Goal: Task Accomplishment & Management: Use online tool/utility

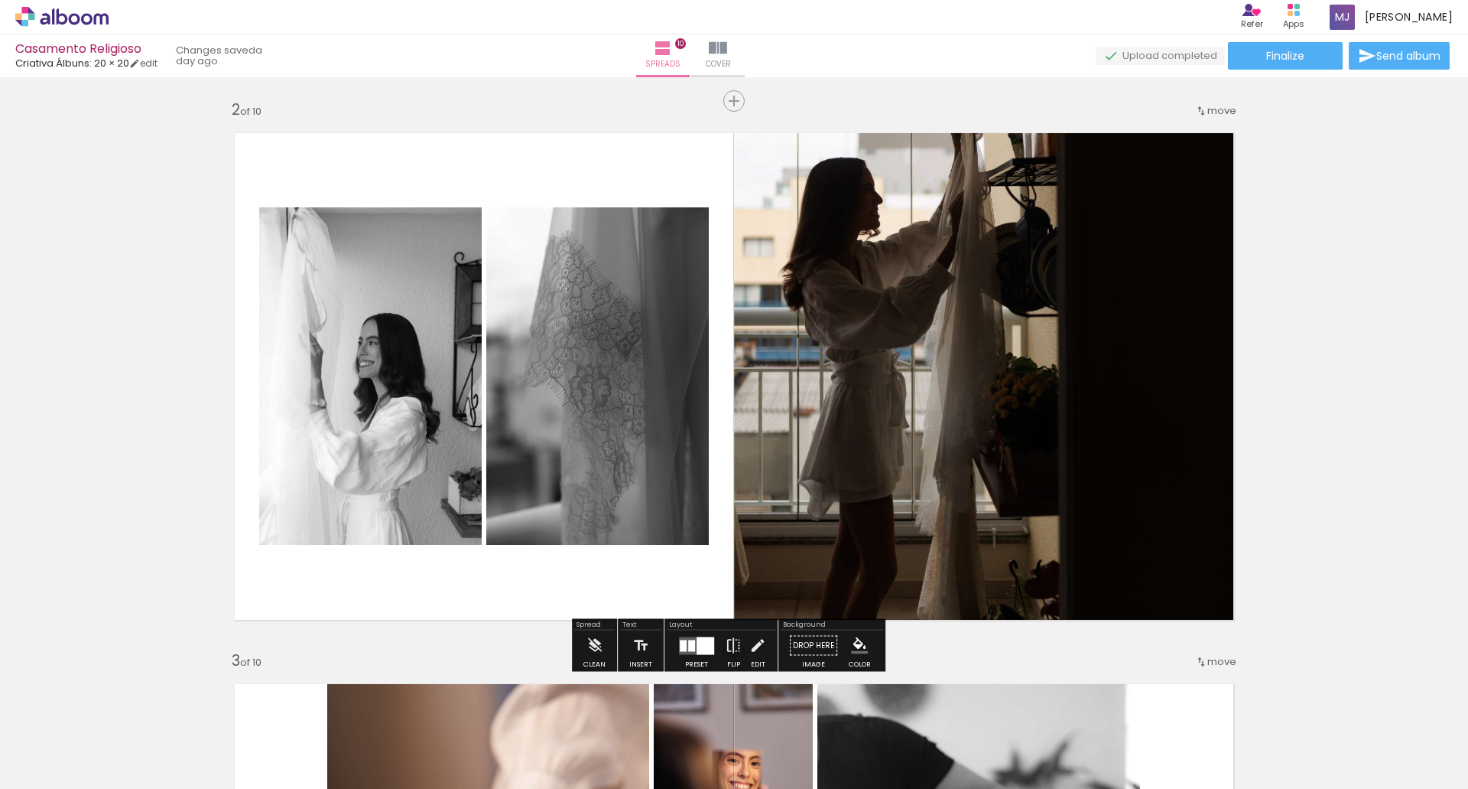
scroll to position [545, 0]
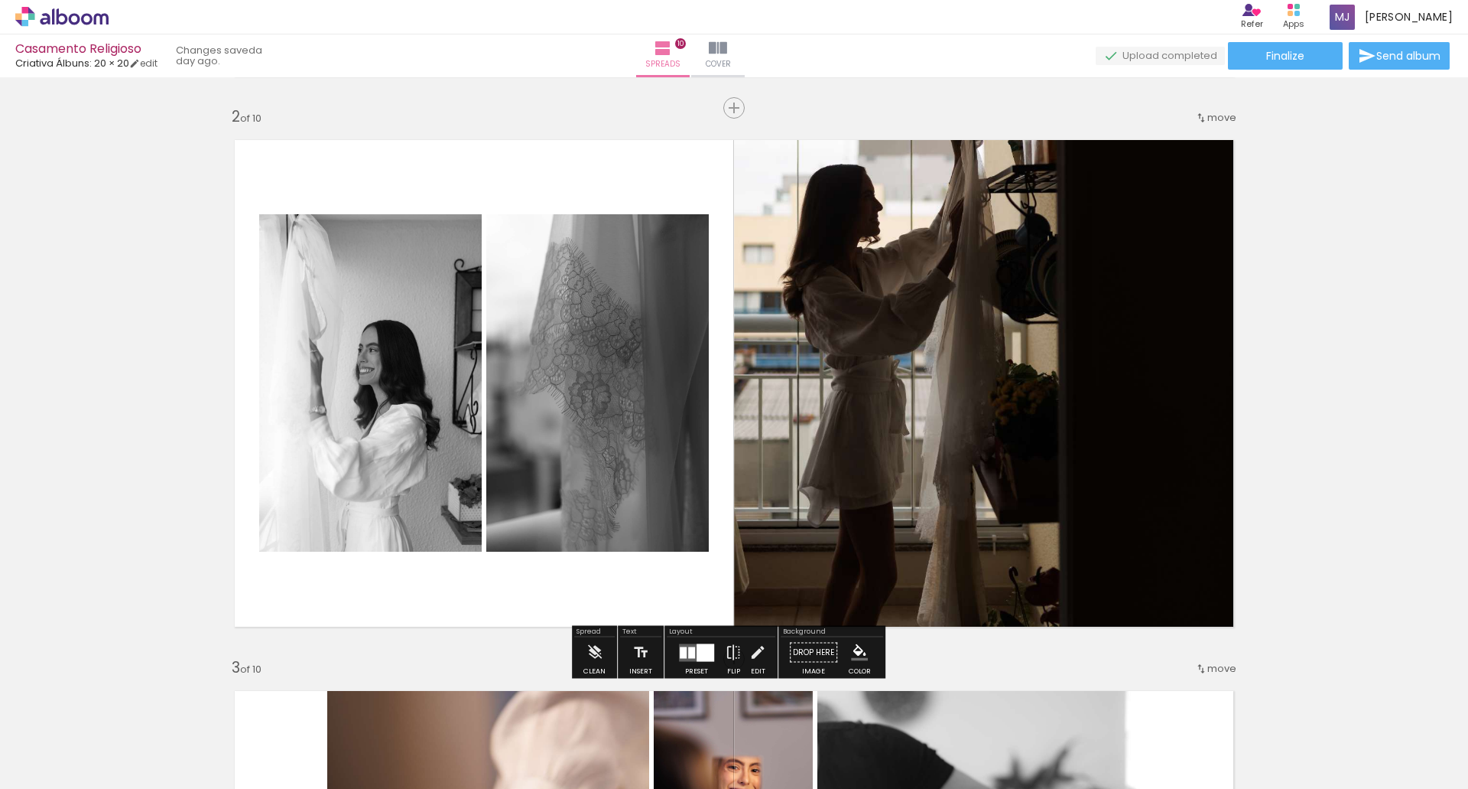
click at [1219, 120] on span "move" at bounding box center [1222, 117] width 29 height 15
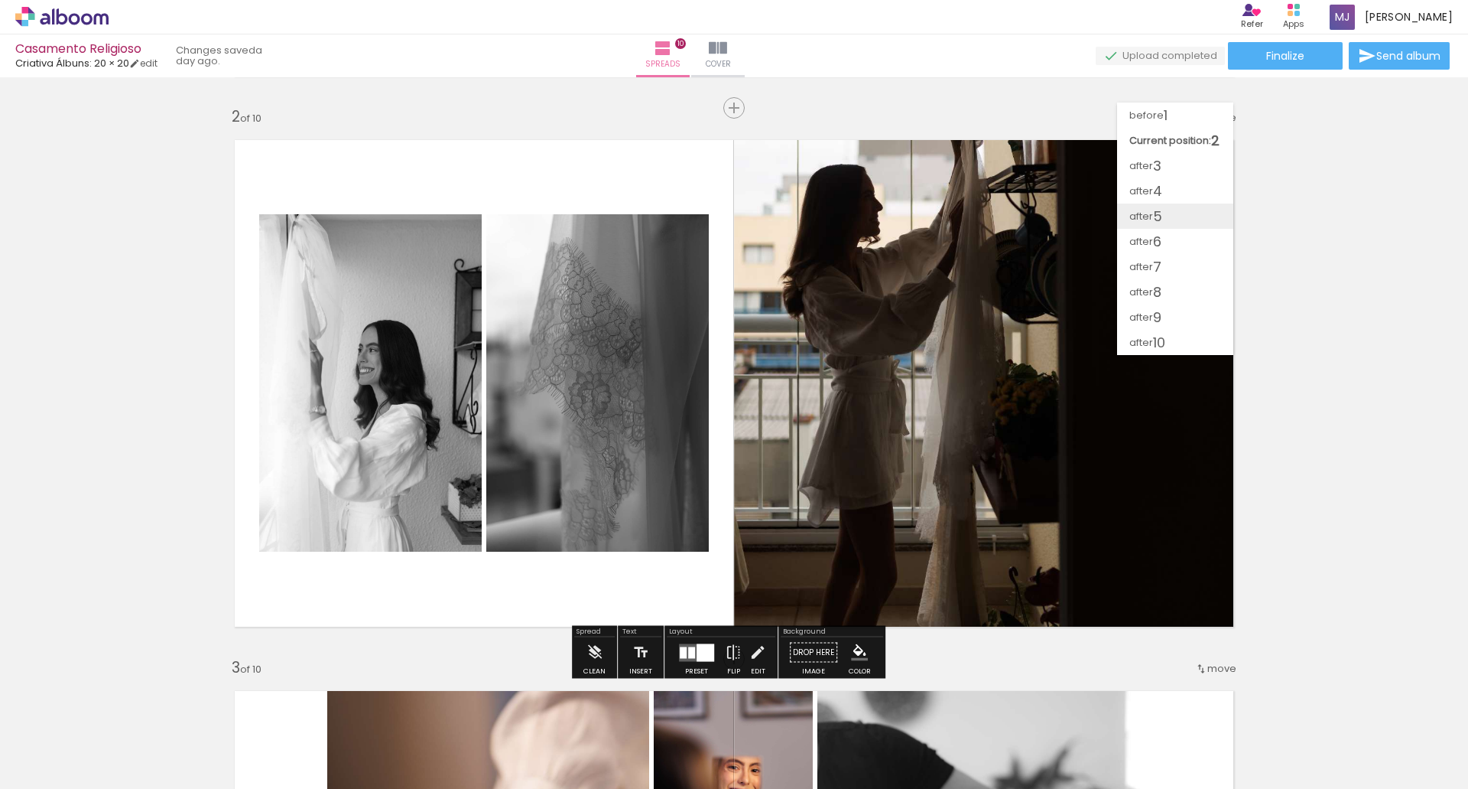
click at [1182, 219] on paper-item "after 5" at bounding box center [1175, 215] width 116 height 25
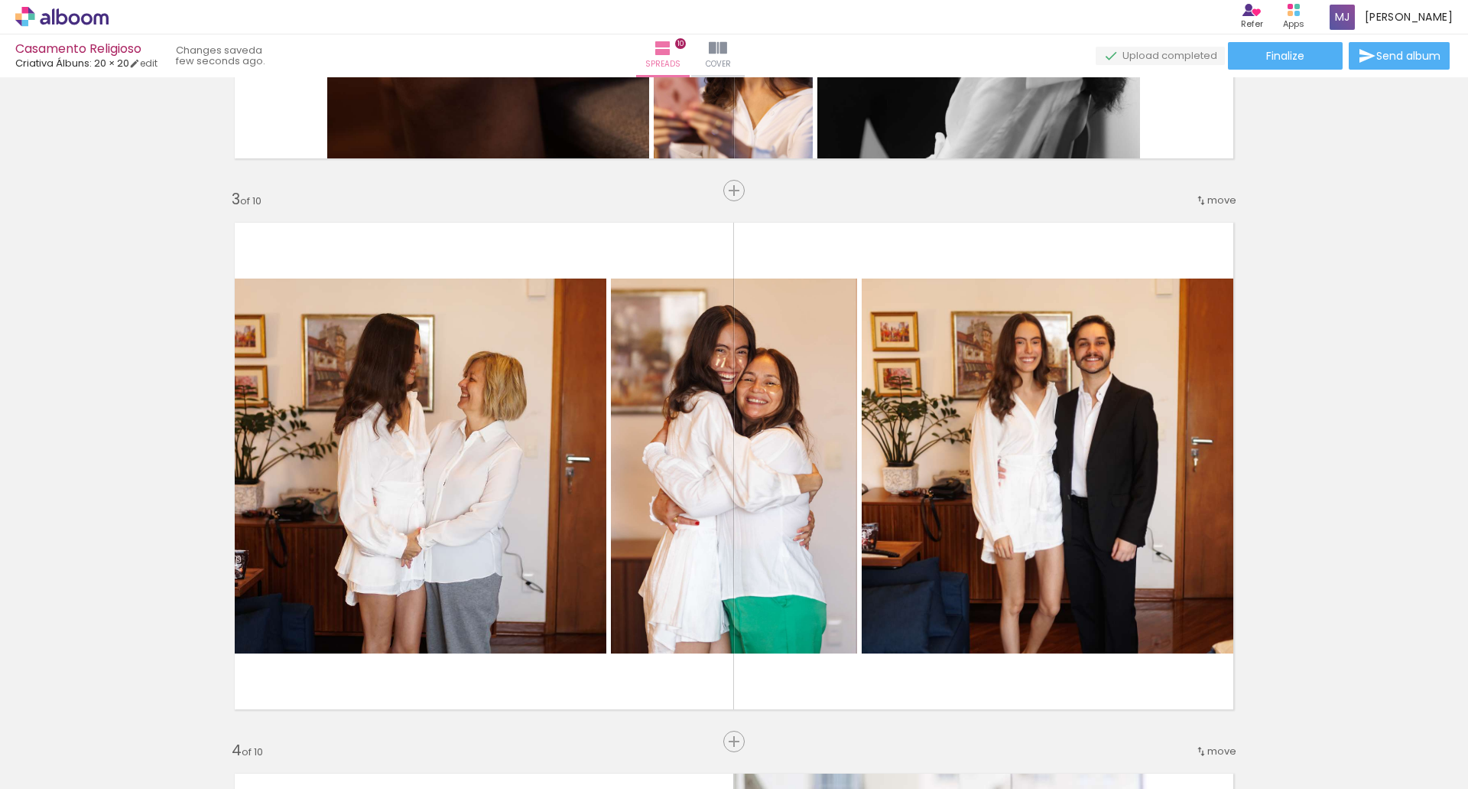
scroll to position [1014, 0]
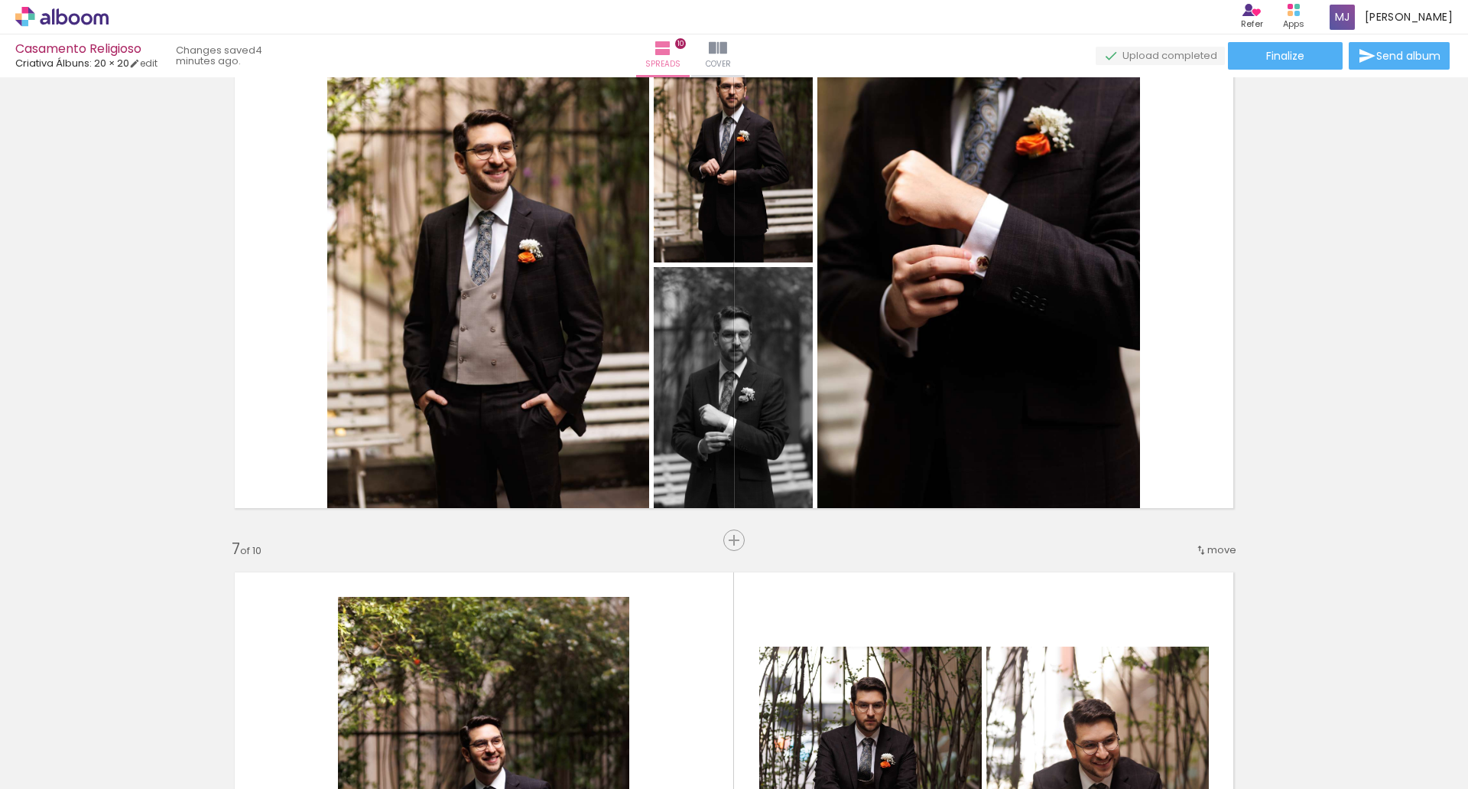
scroll to position [3036, 0]
